Goal: Obtain resource: Download file/media

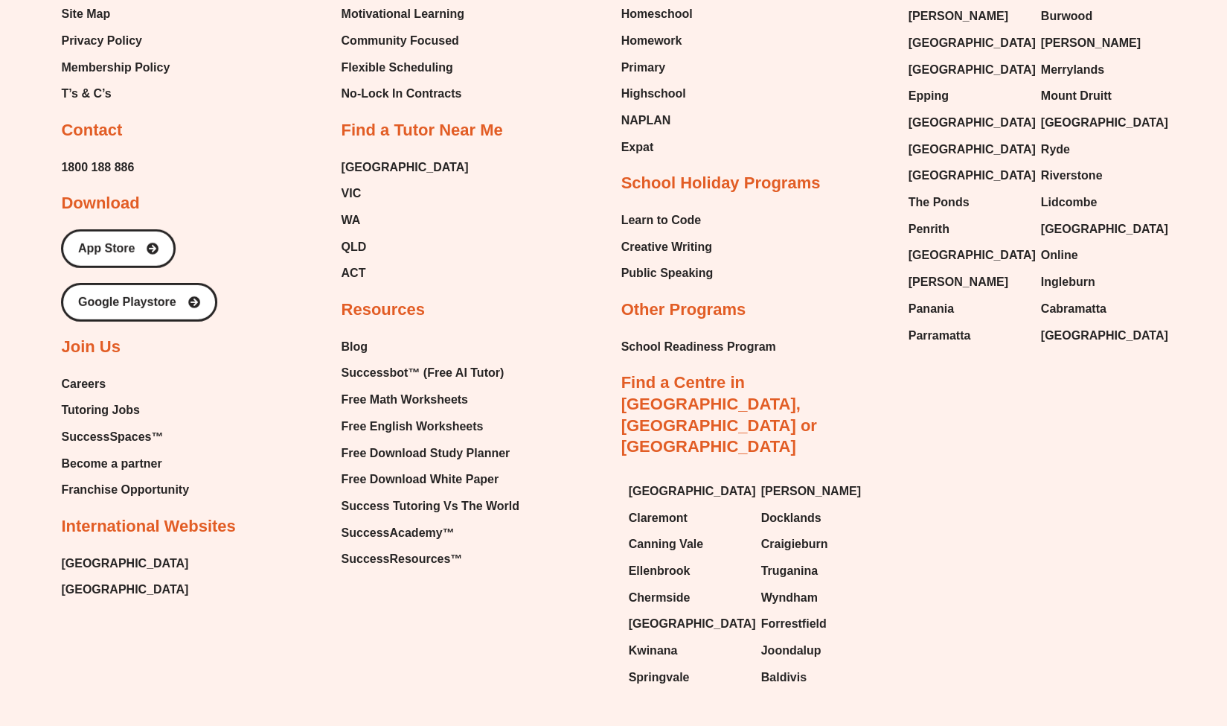
scroll to position [6430, 0]
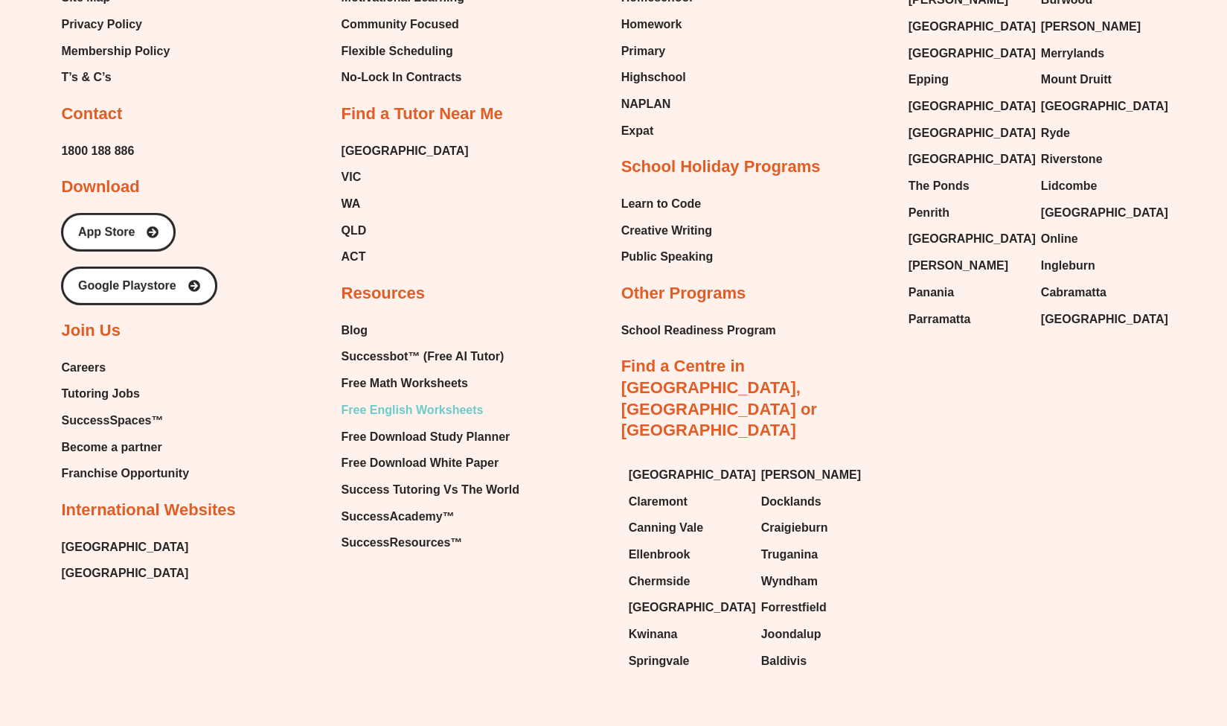
click at [423, 399] on span "Free English Worksheets" at bounding box center [412, 410] width 142 height 22
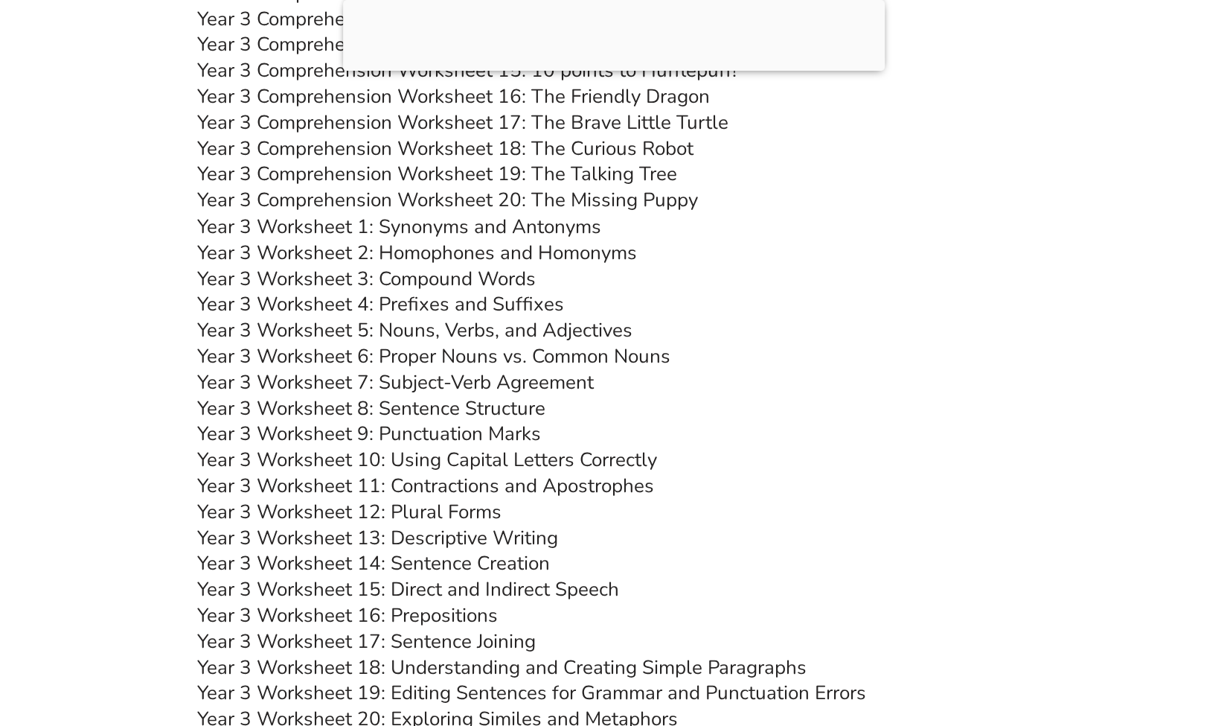
scroll to position [5308, 0]
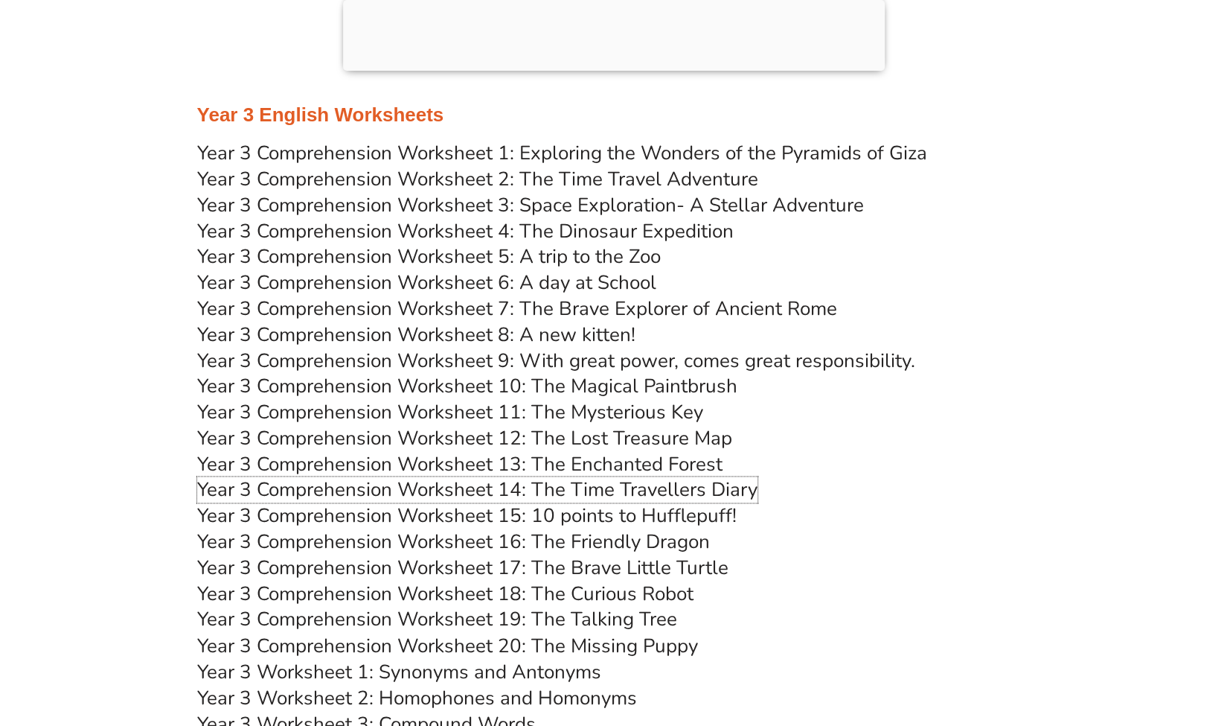
scroll to position [4872, 0]
click at [550, 211] on link "Year 3 Comprehension Worksheet 3: Space Exploration- A Stellar Adventure" at bounding box center [530, 207] width 667 height 26
